Goal: Find specific page/section: Find specific page/section

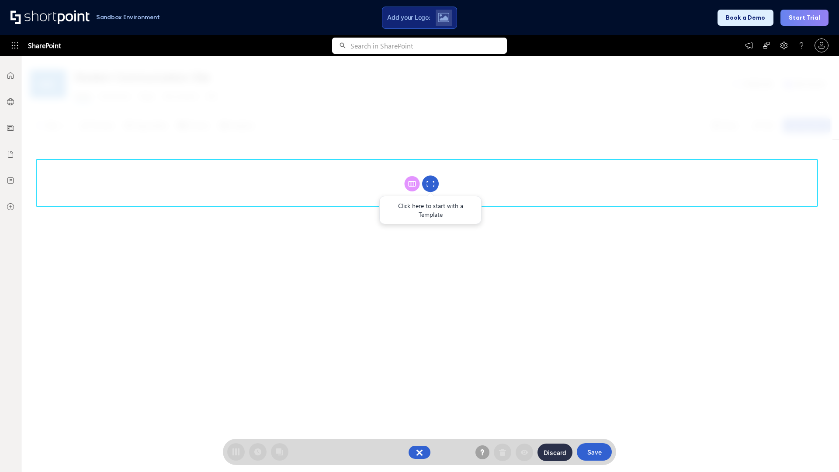
click at [430, 183] on circle at bounding box center [430, 184] width 17 height 17
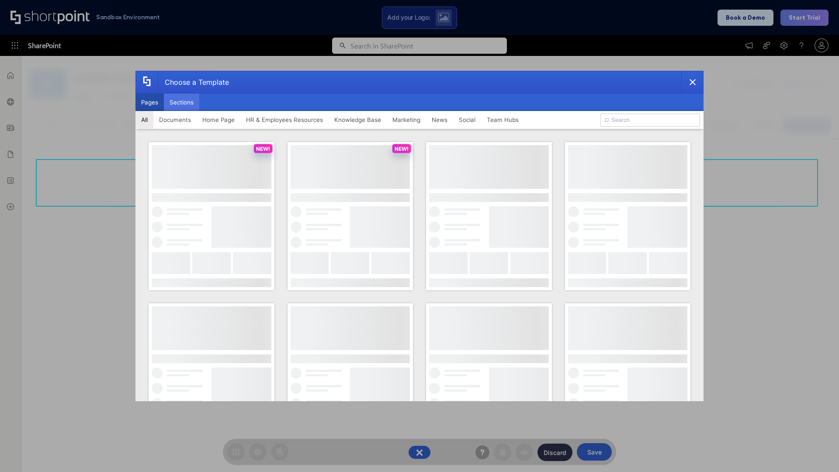
click at [181, 102] on button "Sections" at bounding box center [181, 101] width 35 height 17
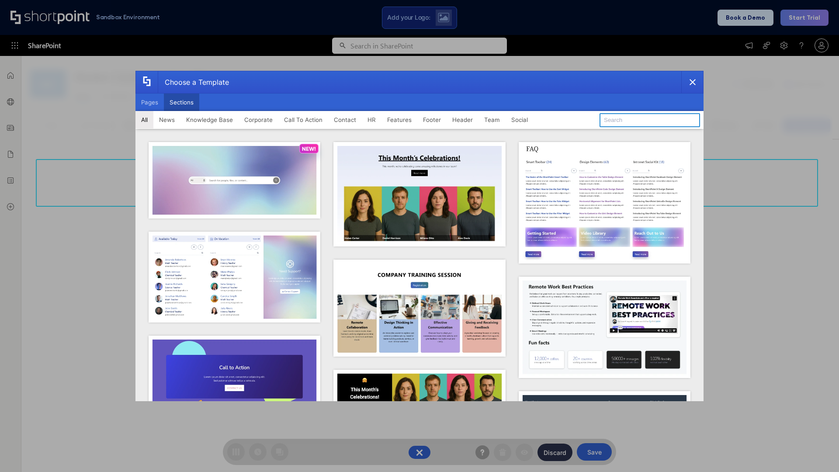
type input "Footer 2"
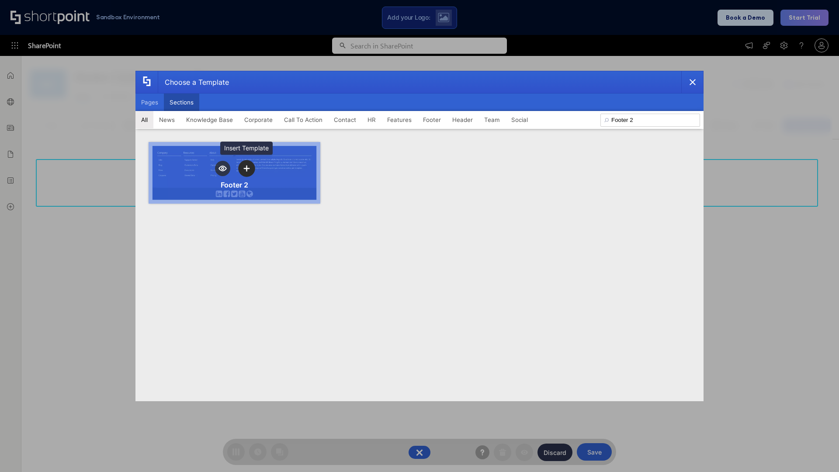
click at [246, 168] on icon "template selector" at bounding box center [246, 169] width 6 height 6
